Goal: Information Seeking & Learning: Learn about a topic

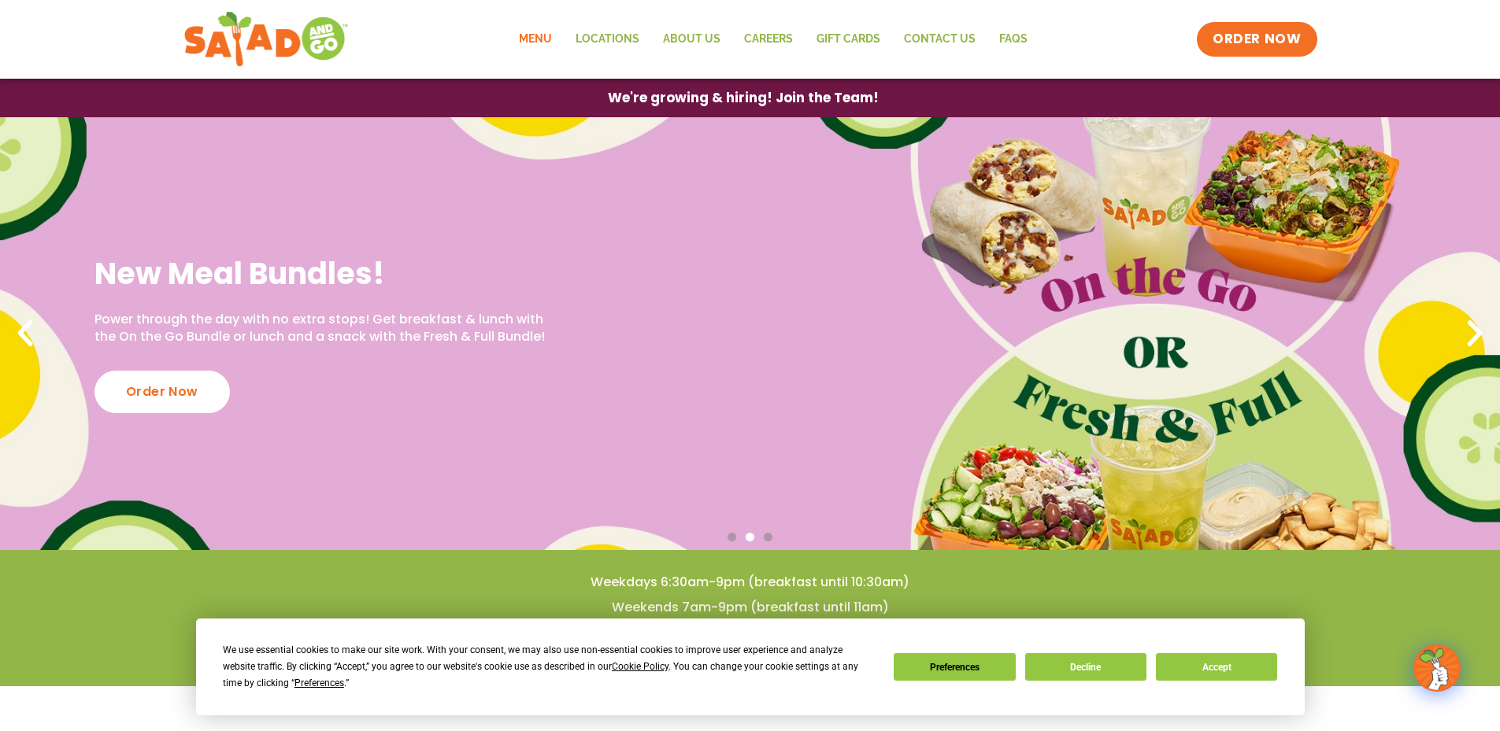
click at [549, 46] on link "Menu" at bounding box center [535, 39] width 57 height 36
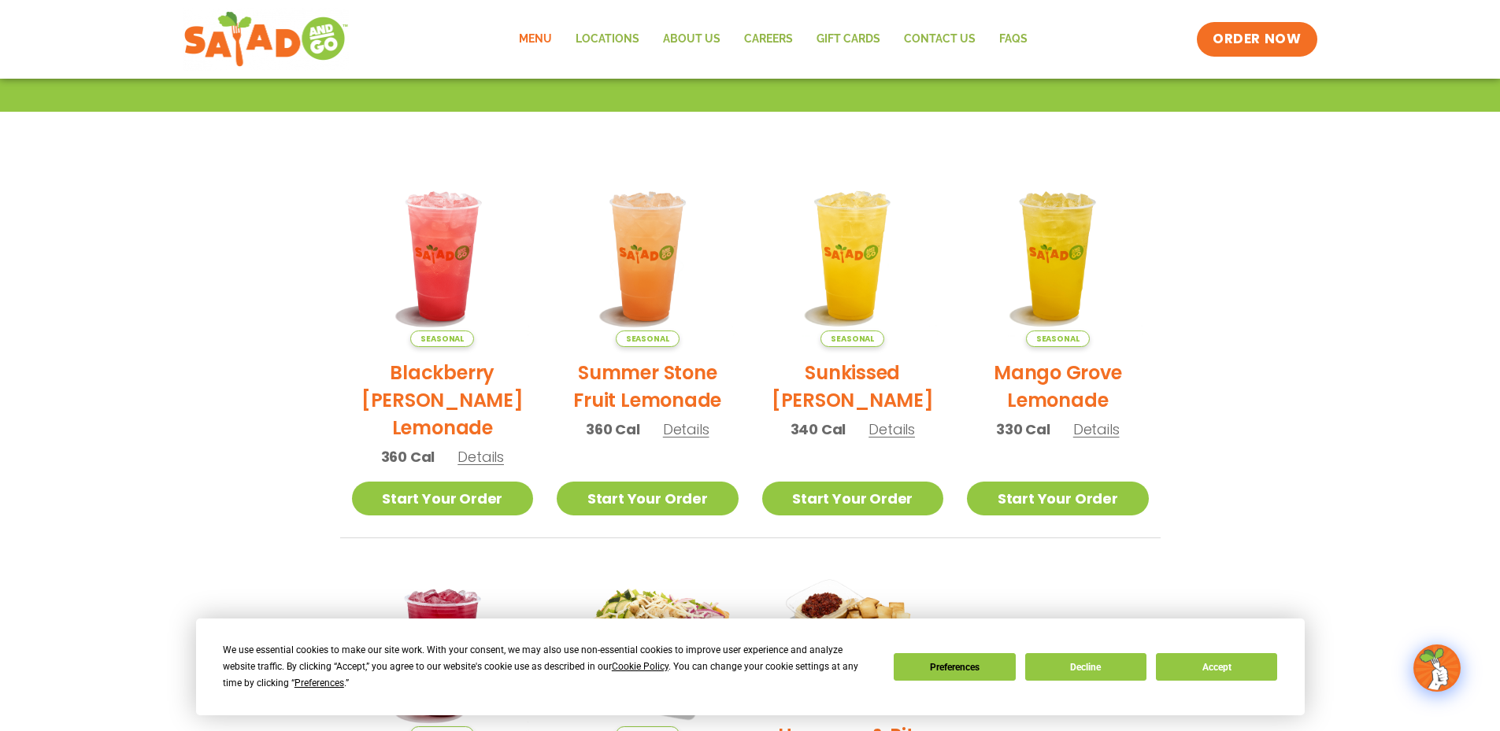
scroll to position [279, 0]
click at [1113, 650] on div "We use essential cookies to make our site work. With your consent, we may also …" at bounding box center [750, 667] width 1054 height 50
click at [1110, 664] on button "Decline" at bounding box center [1085, 667] width 121 height 28
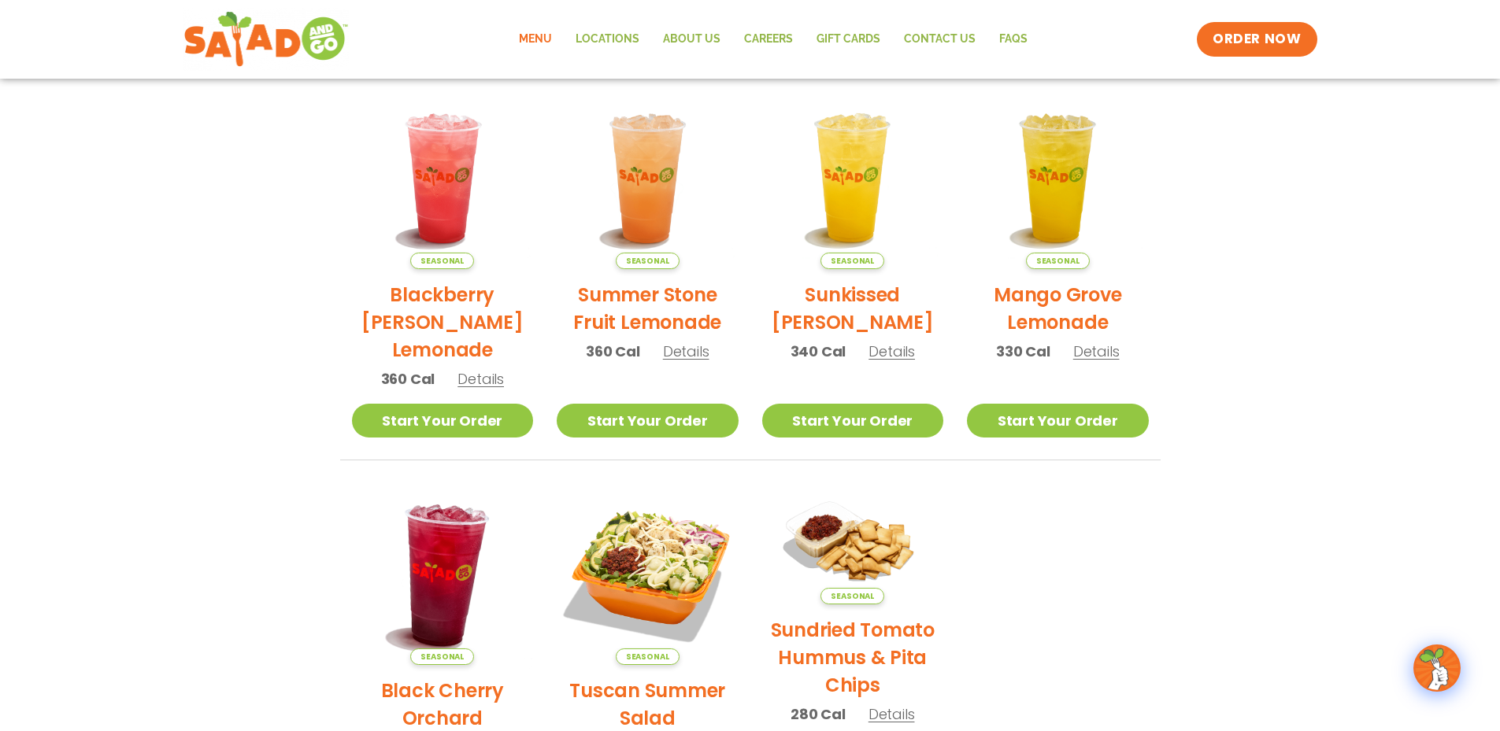
scroll to position [0, 0]
